Goal: Task Accomplishment & Management: Use online tool/utility

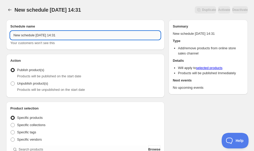
click at [54, 34] on input "New schedule [DATE] 14:31" at bounding box center [85, 35] width 150 height 8
type input "Anchor Swimsuit Unpubl"
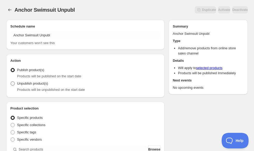
click at [40, 83] on span "Unpublish product(s)" at bounding box center [32, 83] width 31 height 4
click at [11, 82] on input "Unpublish product(s)" at bounding box center [11, 81] width 0 height 0
radio input "true"
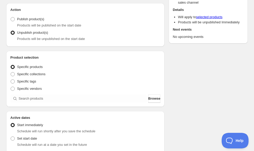
scroll to position [52, 0]
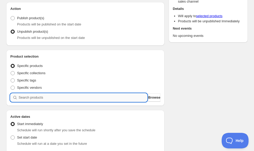
click at [58, 95] on input "search" at bounding box center [83, 97] width 129 height 8
type input "s"
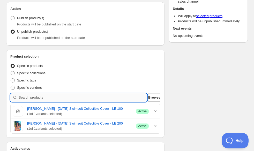
click at [39, 98] on input "search" at bounding box center [83, 97] width 129 height 8
paste input "[PERSON_NAME] - [DATE] S"
type input "[PERSON_NAME] - [DATE] S"
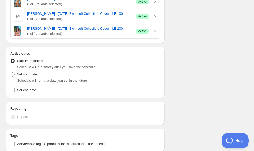
scroll to position [207, 0]
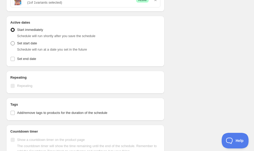
click at [18, 43] on span "Set start date" at bounding box center [27, 43] width 20 height 4
click at [11, 41] on input "Set start date" at bounding box center [11, 41] width 0 height 0
radio input "true"
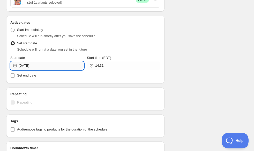
click at [48, 64] on input "[DATE]" at bounding box center [51, 65] width 65 height 8
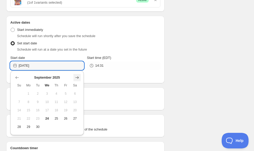
click at [75, 78] on icon "Show next month, October 2025" at bounding box center [77, 77] width 5 height 5
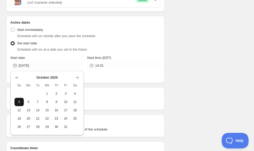
click at [21, 100] on span "5" at bounding box center [19, 102] width 5 height 4
type input "[DATE]"
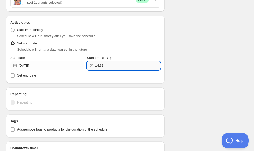
click at [105, 65] on input "14:31" at bounding box center [127, 65] width 65 height 8
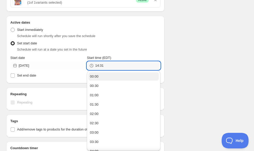
click at [103, 76] on button "00:00" at bounding box center [123, 76] width 70 height 8
type input "00:00"
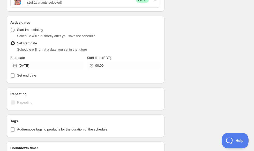
click at [212, 48] on div "Schedule name Anchor Swimsuit Unpubl Your customers won't see this Action Actio…" at bounding box center [125, 2] width 246 height 386
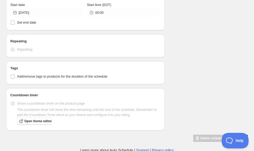
scroll to position [261, 0]
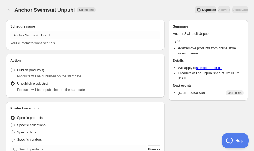
click at [133, 7] on div "Duplicate Activate Deactivate" at bounding box center [174, 9] width 148 height 7
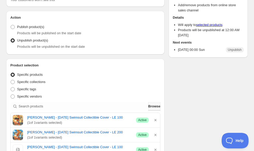
scroll to position [52, 0]
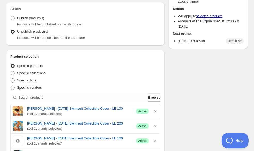
click at [175, 89] on div "Schedule name Anchor Swimsuit Unpubl Your customers won't see this Action Actio…" at bounding box center [125, 142] width 246 height 356
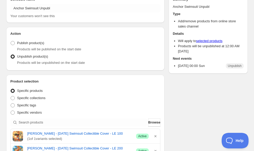
scroll to position [0, 0]
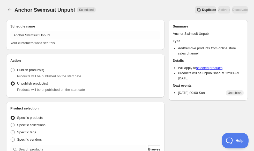
click at [150, 6] on div "Duplicate Activate Deactivate" at bounding box center [174, 9] width 148 height 7
click at [119, 2] on div "Anchor Swimsuit Unpubl. This page is ready Anchor Swimsuit Unpubl Scheduled Dup…" at bounding box center [127, 10] width 242 height 20
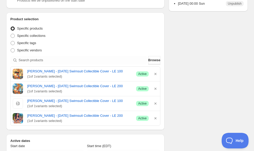
scroll to position [75, 0]
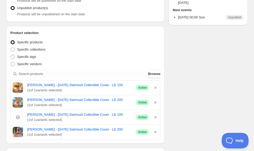
click at [180, 91] on div "Schedule name Anchor Swimsuit Unpubl Your customers won't see this Action Actio…" at bounding box center [125, 118] width 246 height 356
drag, startPoint x: 180, startPoint y: 91, endPoint x: 181, endPoint y: 105, distance: 13.5
click at [181, 105] on div "Schedule name Anchor Swimsuit Unpubl Your customers won't see this Action Actio…" at bounding box center [125, 118] width 246 height 356
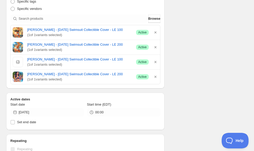
scroll to position [231, 0]
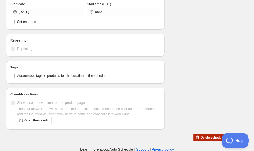
click at [195, 134] on button "Delete schedule" at bounding box center [208, 137] width 31 height 7
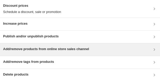
click at [32, 53] on div "Add/remove products from online store sales channel" at bounding box center [80, 49] width 160 height 12
